Goal: Task Accomplishment & Management: Complete application form

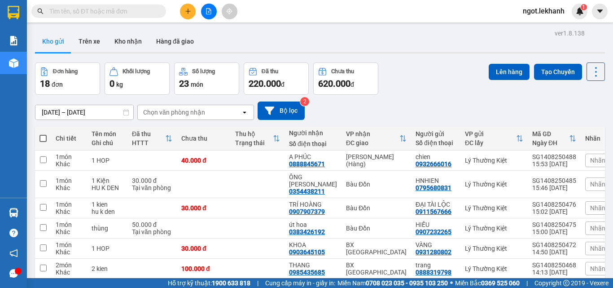
click at [102, 107] on input "[DATE] – [DATE]" at bounding box center [84, 112] width 98 height 14
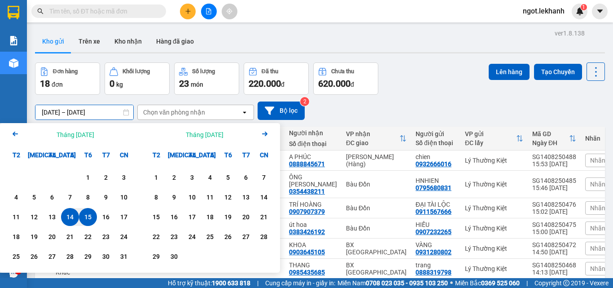
click at [87, 218] on div "15" at bounding box center [88, 216] width 13 height 11
type input "[DATE] – [DATE]"
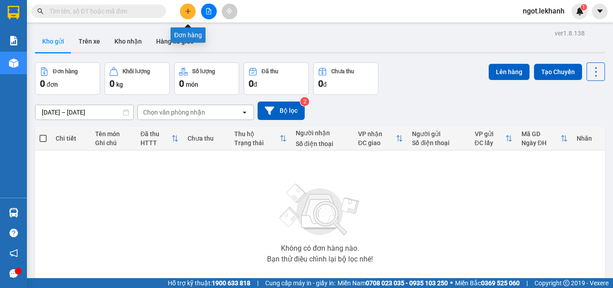
click at [189, 12] on icon "plus" at bounding box center [188, 11] width 6 height 6
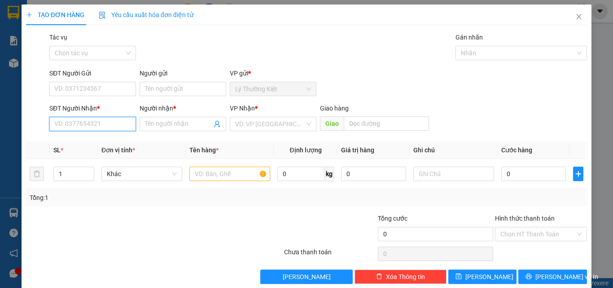
click at [109, 121] on input "SĐT Người Nhận *" at bounding box center [92, 124] width 87 height 14
click at [123, 140] on div "0776150194 - LỘC CƠM LAM" at bounding box center [96, 142] width 84 height 10
type input "0776150194"
type input "LỘC CƠM LAM"
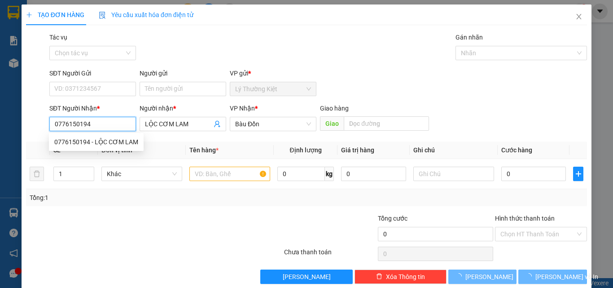
type input "100.000"
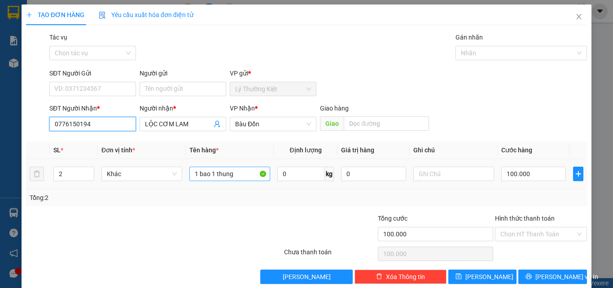
type input "0776150194"
drag, startPoint x: 246, startPoint y: 180, endPoint x: 212, endPoint y: 184, distance: 34.3
click at [212, 184] on td "1 bao 1 thung" at bounding box center [230, 174] width 88 height 30
type input "1 bao"
type input "1"
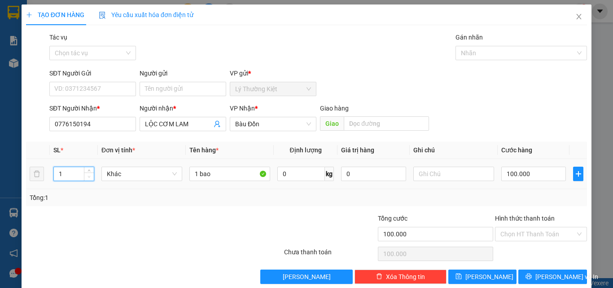
click at [93, 176] on span "Decrease Value" at bounding box center [89, 176] width 10 height 8
click at [547, 180] on input "100.000" at bounding box center [533, 173] width 65 height 14
type input "5"
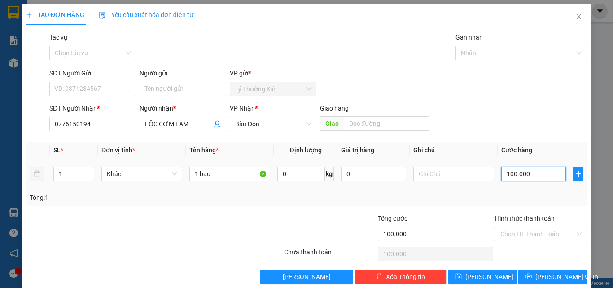
type input "5"
type input "50"
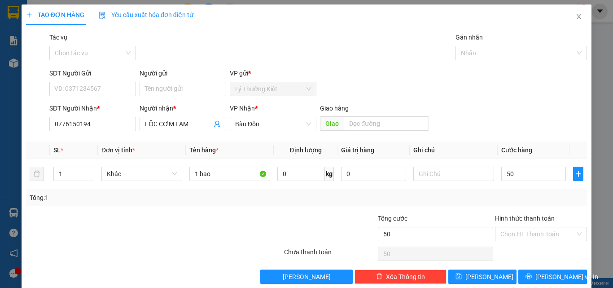
type input "50.000"
click at [459, 92] on div "SĐT Người Gửi VD: 0371234567 Người gửi Tên người gửi VP gửi * Lý Thường Kiệt" at bounding box center [318, 83] width 541 height 31
click at [552, 276] on span "[PERSON_NAME] và In" at bounding box center [566, 276] width 63 height 10
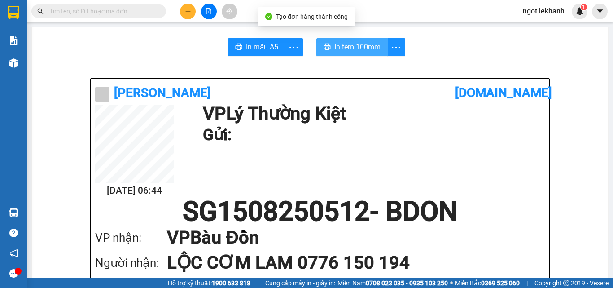
click at [366, 51] on span "In tem 100mm" at bounding box center [357, 46] width 46 height 11
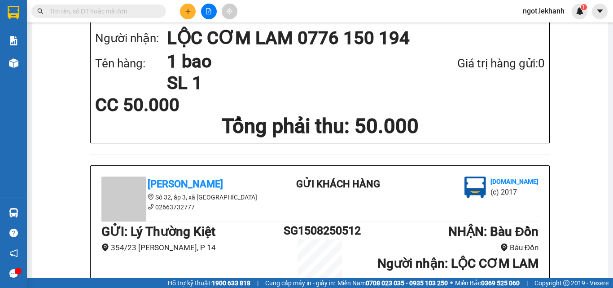
scroll to position [90, 0]
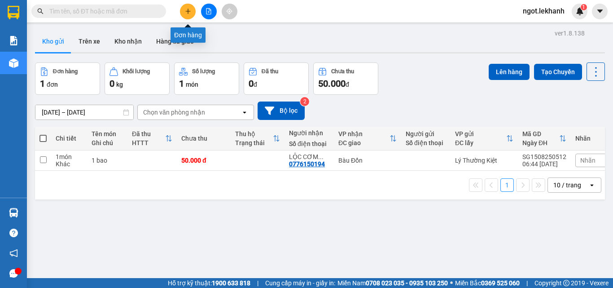
click at [191, 13] on icon "plus" at bounding box center [188, 11] width 6 height 6
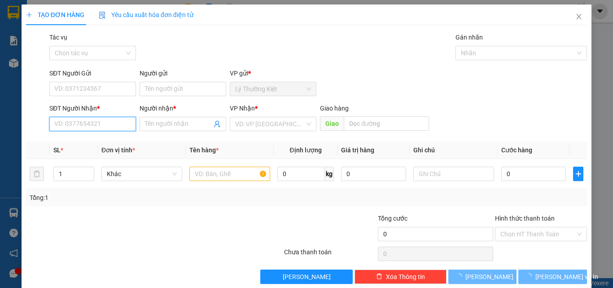
click at [120, 131] on input "SĐT Người Nhận *" at bounding box center [92, 124] width 87 height 14
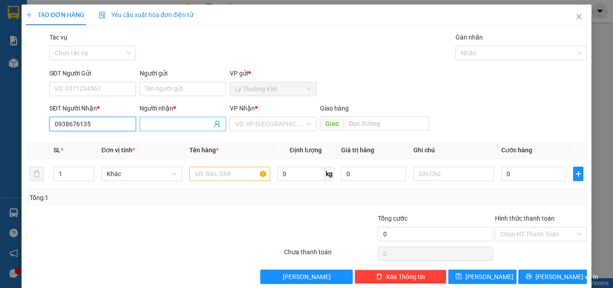
type input "0938676135"
click at [182, 119] on input "Người nhận *" at bounding box center [178, 124] width 67 height 10
click at [107, 123] on input "0938676135" at bounding box center [92, 124] width 87 height 14
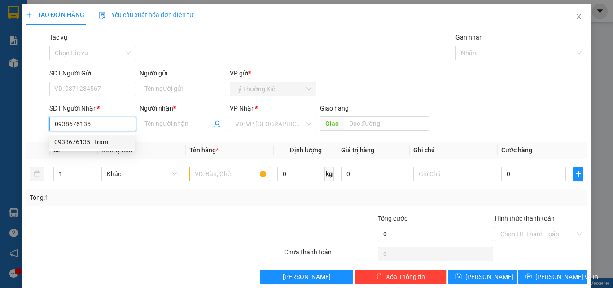
click at [109, 140] on div "0938676135 - tram" at bounding box center [91, 142] width 75 height 10
type input "tram"
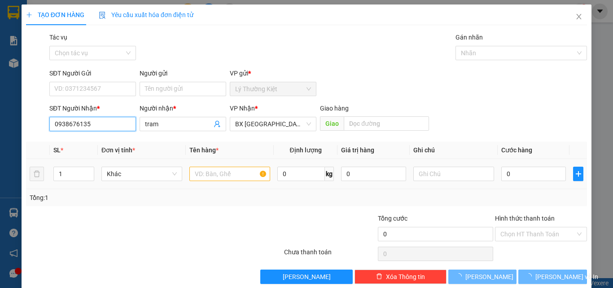
type input "50.000"
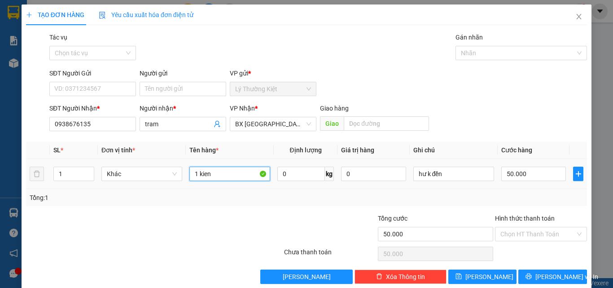
click at [230, 171] on input "1 kien" at bounding box center [229, 173] width 81 height 14
type input "1 thung"
click at [511, 176] on input "50.000" at bounding box center [533, 173] width 65 height 14
type input "4"
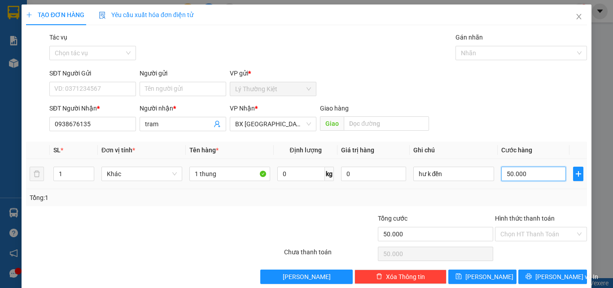
type input "4"
type input "41"
type input "4"
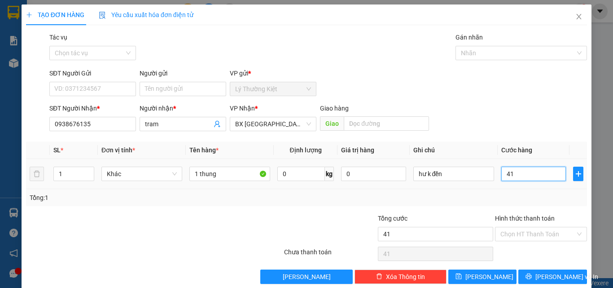
type input "4"
type input "40"
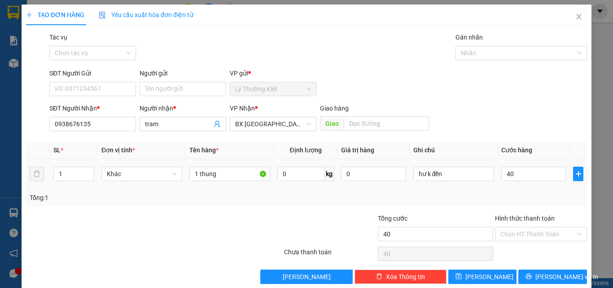
type input "40.000"
click at [434, 164] on td "hư k đền" at bounding box center [454, 174] width 88 height 30
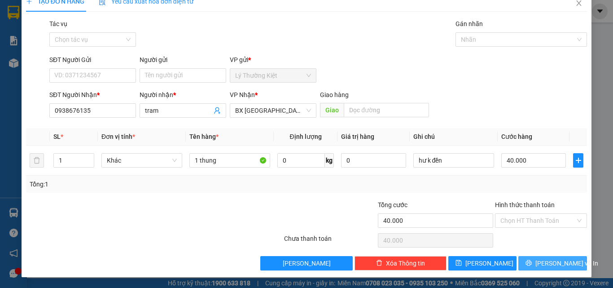
click at [558, 263] on span "[PERSON_NAME] và In" at bounding box center [566, 263] width 63 height 10
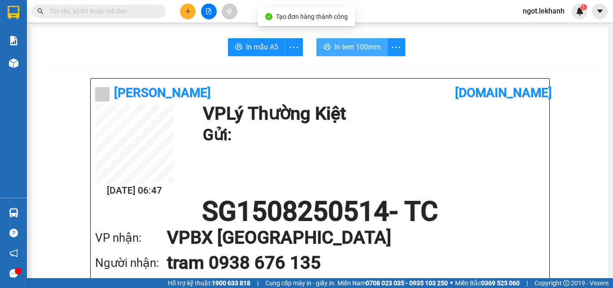
click at [376, 41] on button "In tem 100mm" at bounding box center [351, 47] width 71 height 18
